Goal: Task Accomplishment & Management: Manage account settings

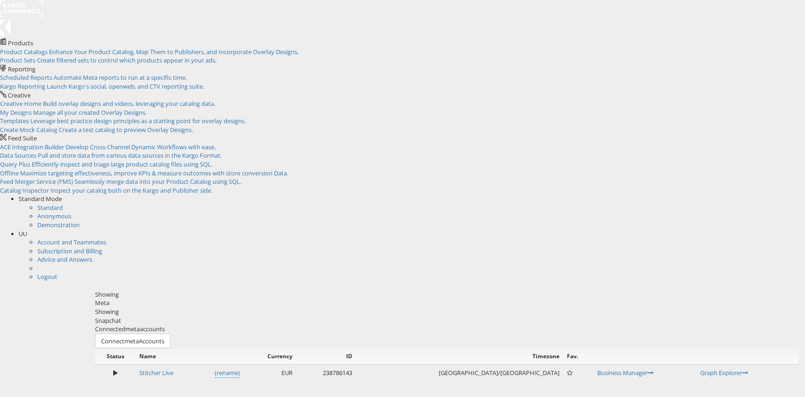
click at [200, 316] on div "Snapchat" at bounding box center [447, 320] width 704 height 9
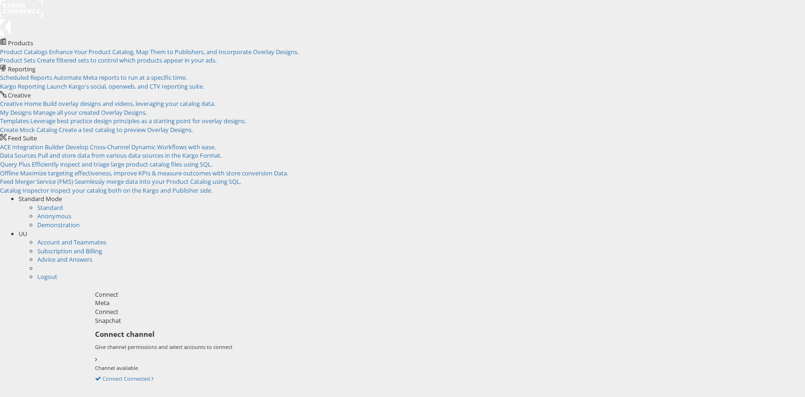
click at [145, 298] on div "Meta" at bounding box center [447, 302] width 704 height 9
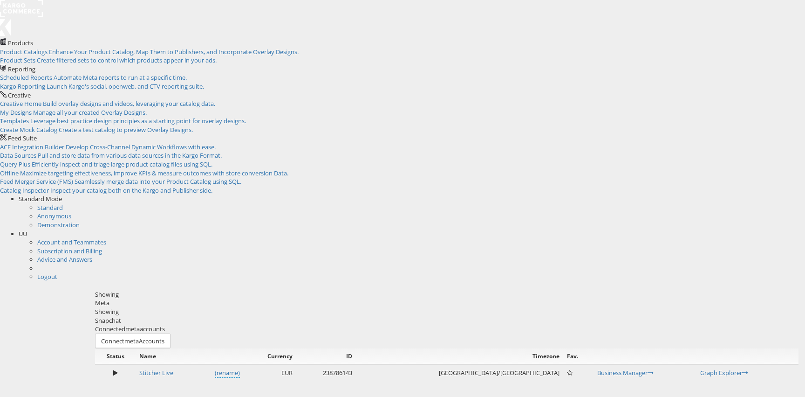
click at [206, 316] on div "Snapchat" at bounding box center [447, 320] width 704 height 9
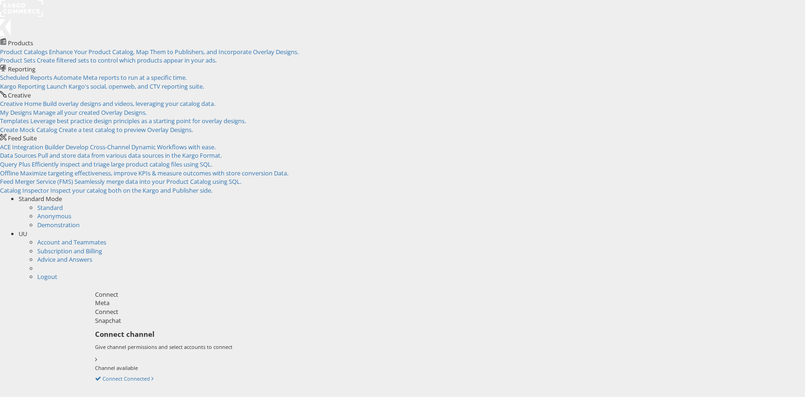
click at [150, 298] on div "Meta" at bounding box center [447, 302] width 704 height 9
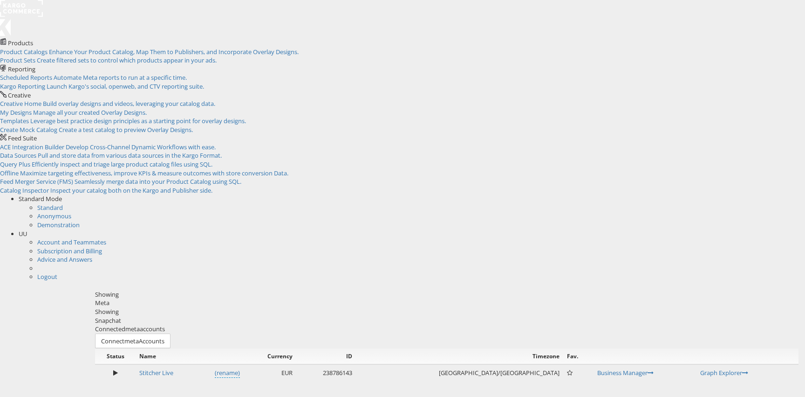
click at [219, 316] on div "Snapchat" at bounding box center [447, 320] width 704 height 9
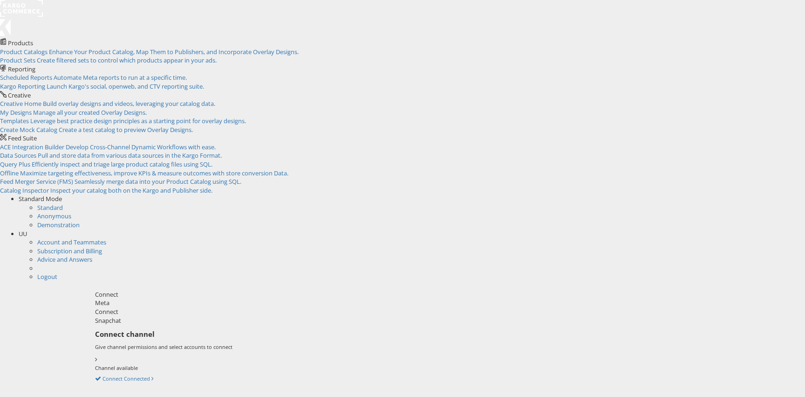
click at [158, 298] on div "Meta" at bounding box center [447, 302] width 704 height 9
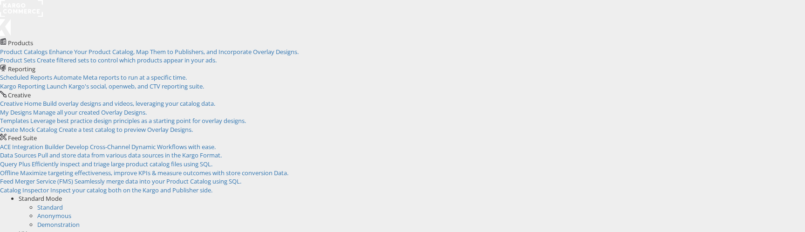
click at [788, 229] on div "UU" at bounding box center [412, 233] width 787 height 9
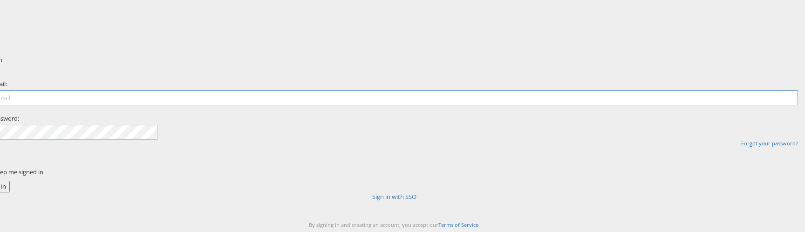
click at [365, 105] on input "email" at bounding box center [394, 97] width 807 height 15
type input "[PERSON_NAME][EMAIL_ADDRESS][PERSON_NAME][DOMAIN_NAME]"
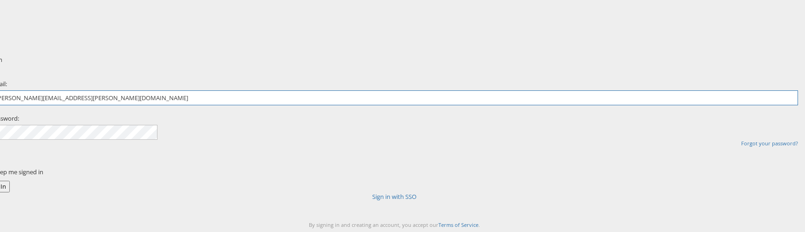
scroll to position [31, 0]
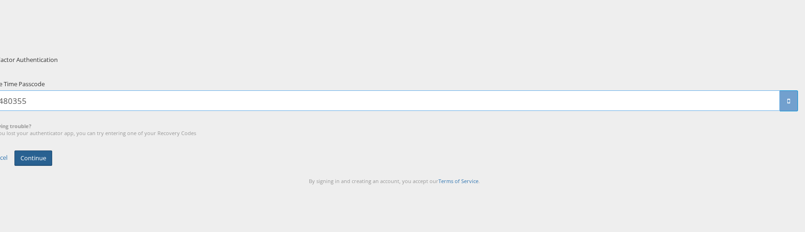
type input "480355"
click at [52, 166] on button "Continue" at bounding box center [33, 157] width 38 height 15
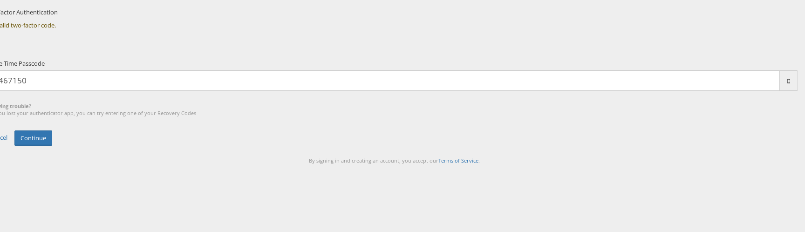
scroll to position [180, 0]
type input "467150"
click at [52, 130] on button "Continue" at bounding box center [33, 137] width 38 height 15
